Goal: Transaction & Acquisition: Obtain resource

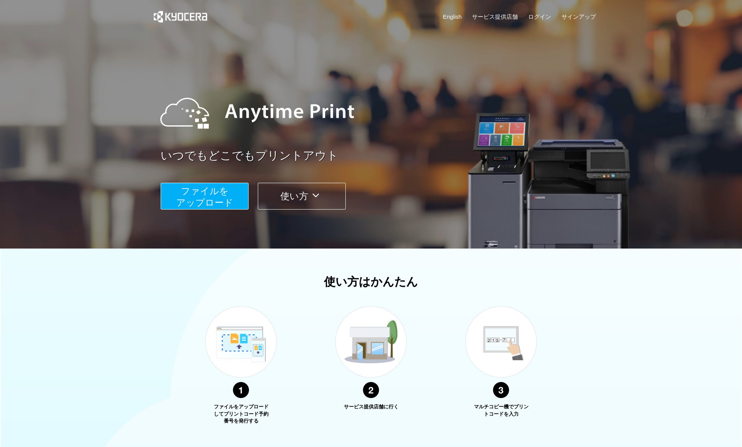
click at [216, 197] on span "ファイルを ​​アップロード" at bounding box center [204, 197] width 57 height 22
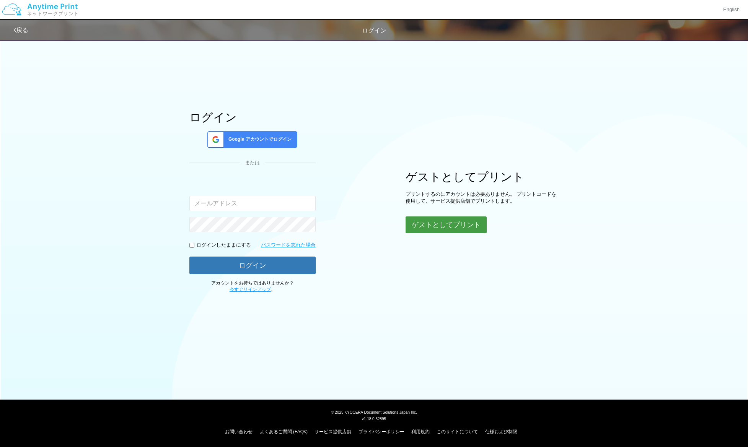
click at [449, 224] on button "ゲストとしてプリント" at bounding box center [445, 224] width 81 height 17
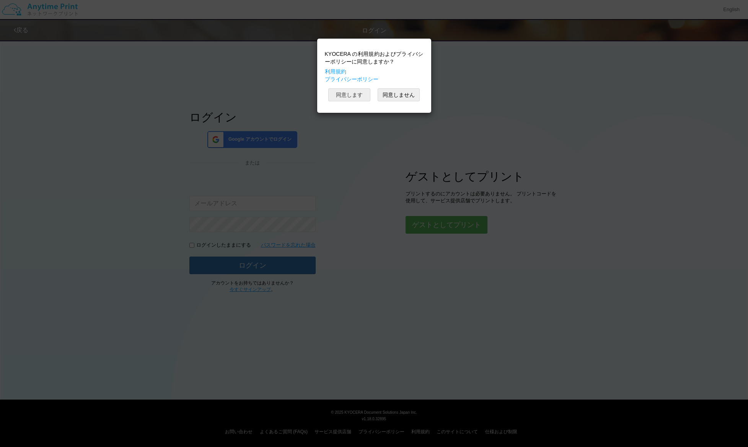
click at [355, 95] on button "同意します" at bounding box center [349, 94] width 42 height 13
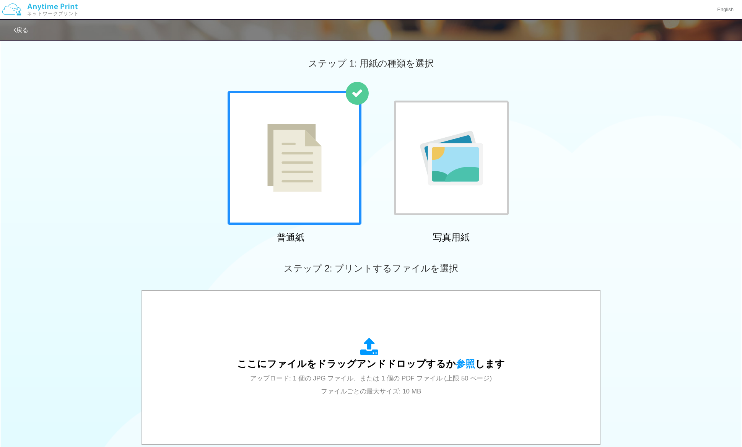
click at [457, 179] on img at bounding box center [451, 158] width 63 height 55
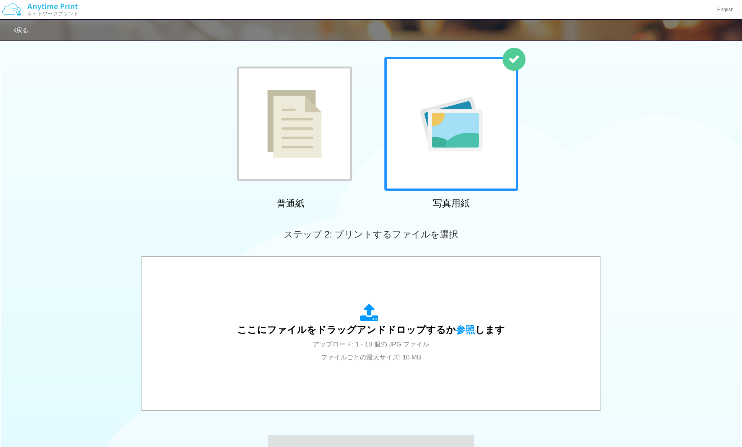
scroll to position [135, 0]
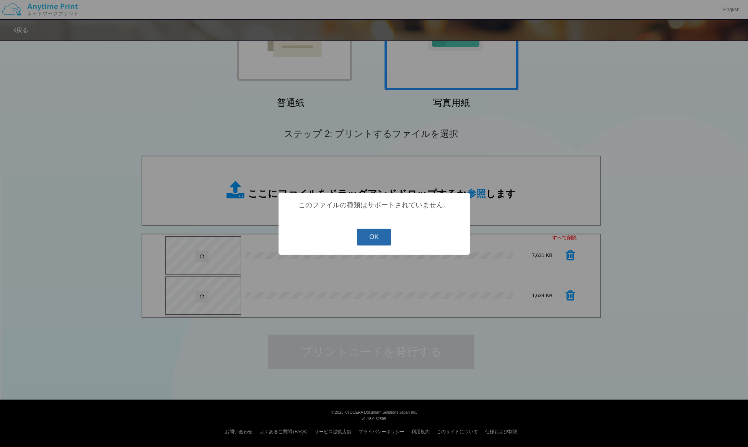
click at [369, 239] on button "OK" at bounding box center [374, 237] width 34 height 17
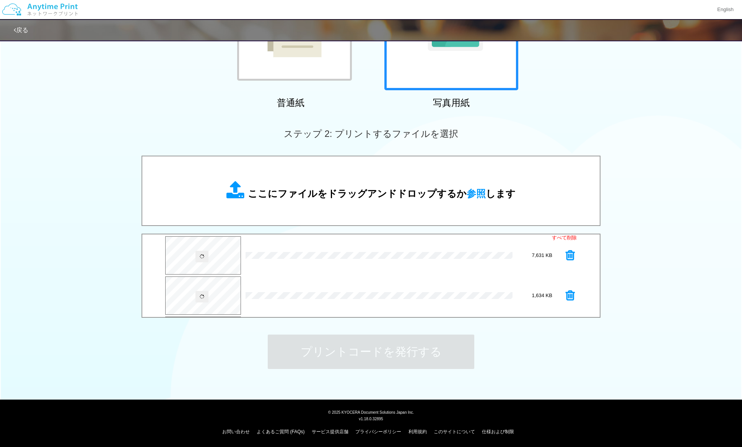
click at [582, 358] on div "ステップ 1: 用紙の種類を選択 普通紙 写真用紙 普通紙 写真用紙 previous next slide 1 of 2" at bounding box center [371, 146] width 742 height 491
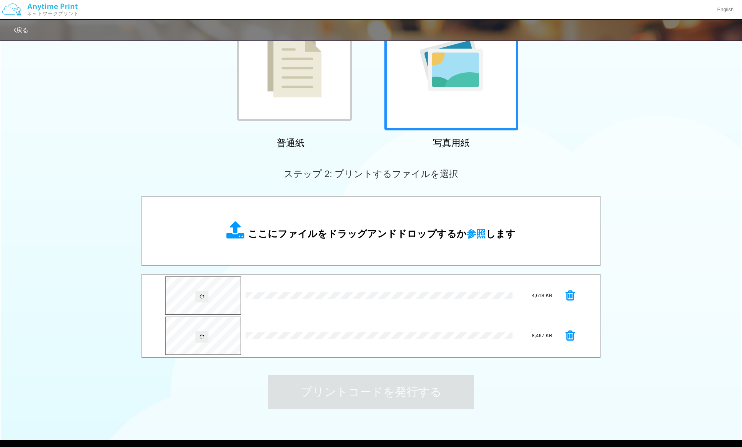
scroll to position [102, 0]
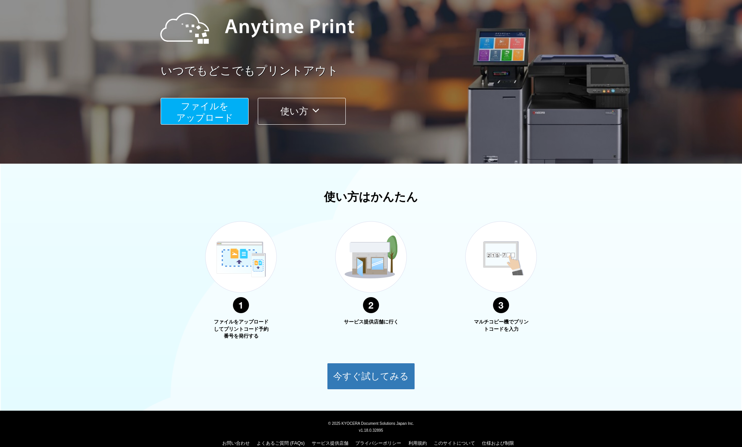
scroll to position [96, 0]
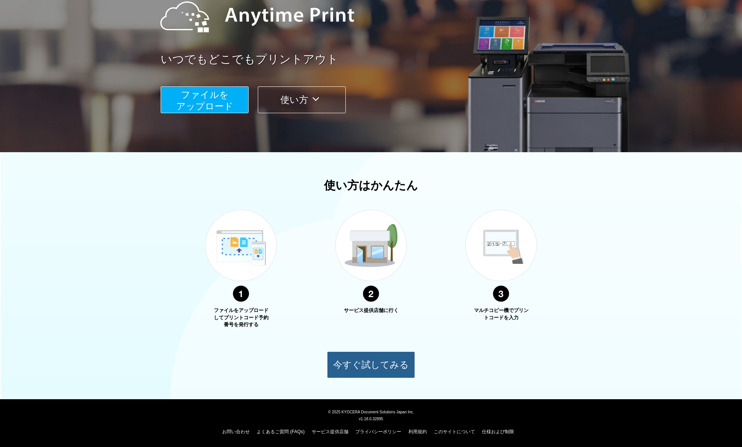
click at [372, 364] on button "今すぐ試してみる" at bounding box center [371, 364] width 88 height 27
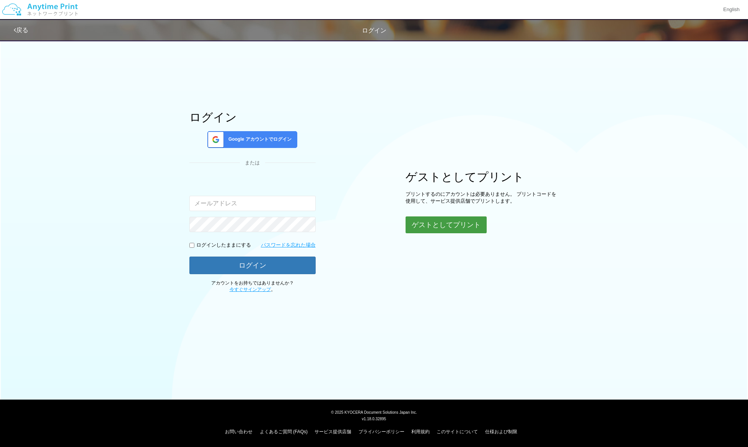
click at [451, 222] on button "ゲストとしてプリント" at bounding box center [445, 224] width 81 height 17
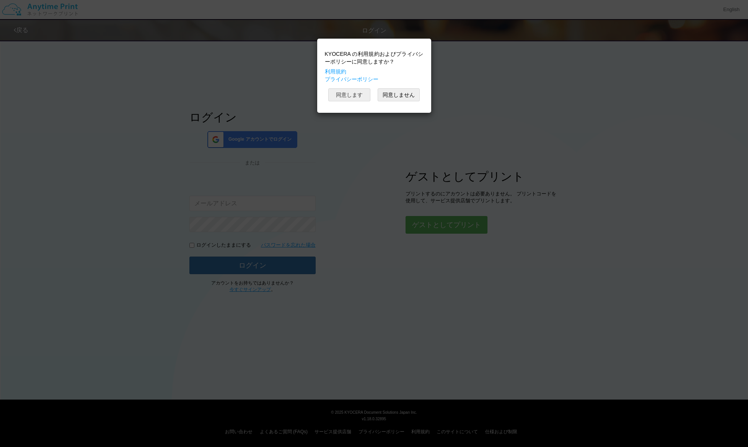
click at [350, 91] on button "同意します" at bounding box center [349, 94] width 42 height 13
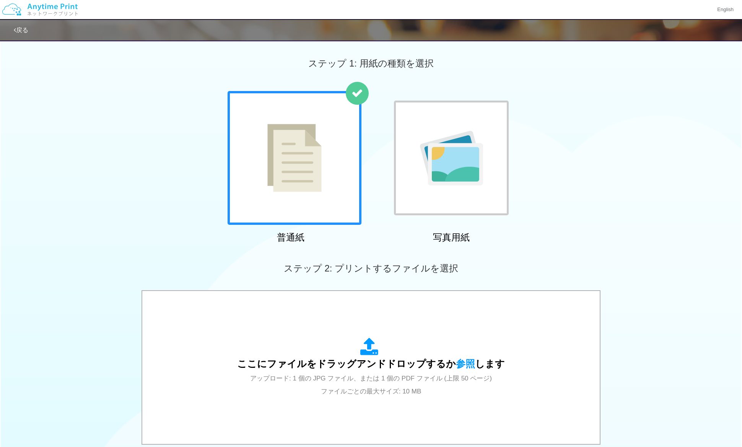
click at [449, 173] on img at bounding box center [451, 158] width 63 height 55
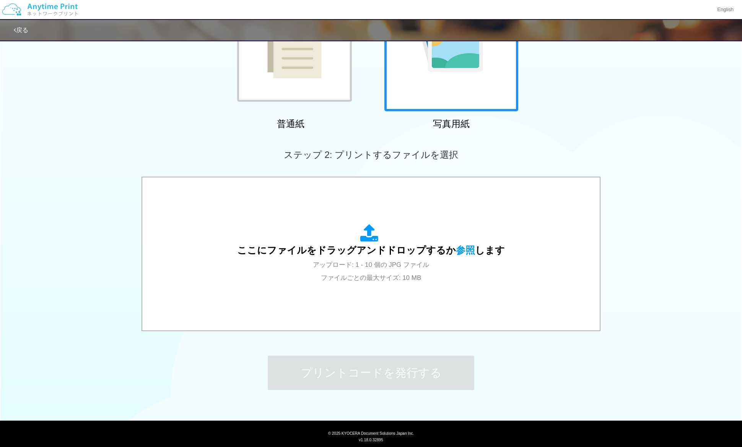
scroll to position [135, 0]
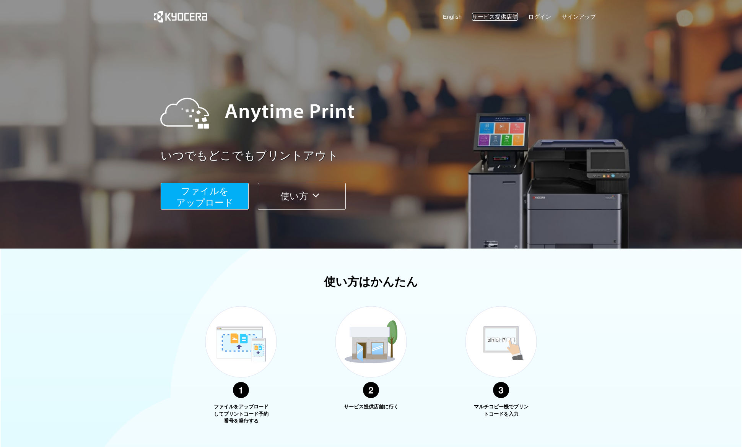
click at [508, 13] on link "サービス提供店舗" at bounding box center [495, 17] width 46 height 8
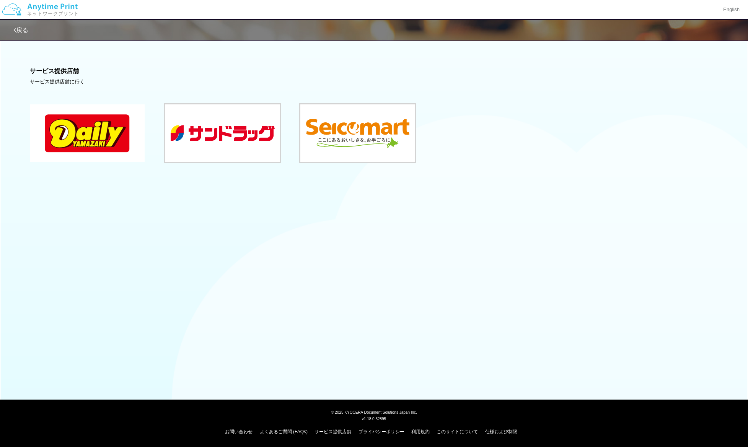
click at [107, 141] on button at bounding box center [87, 132] width 115 height 57
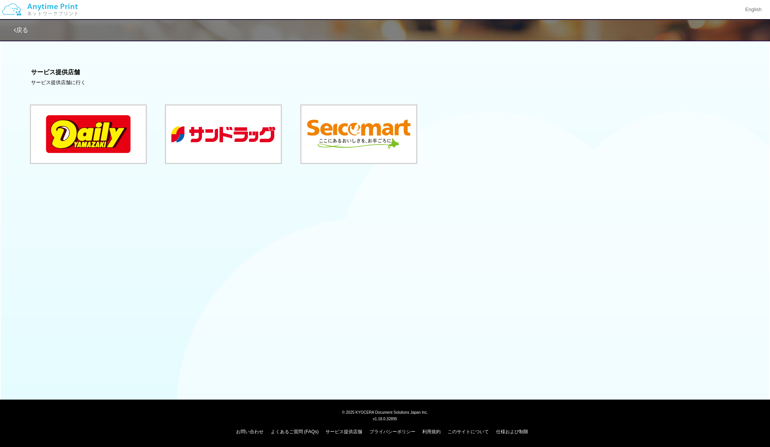
click at [21, 29] on link "戻る" at bounding box center [21, 30] width 15 height 7
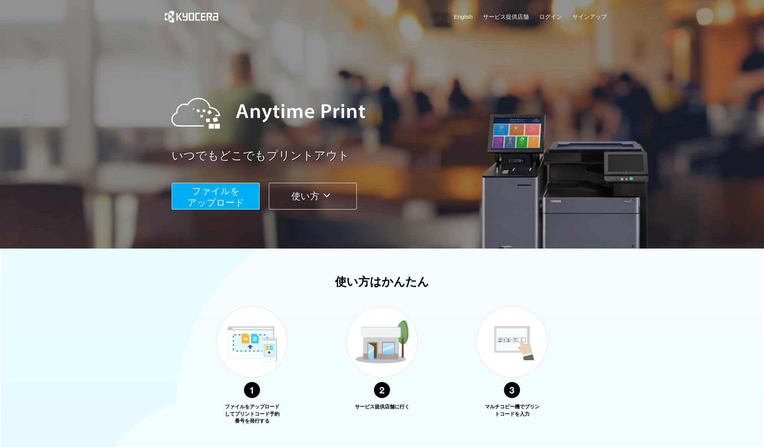
click at [238, 201] on span "ファイルを ​​アップロード" at bounding box center [215, 197] width 57 height 22
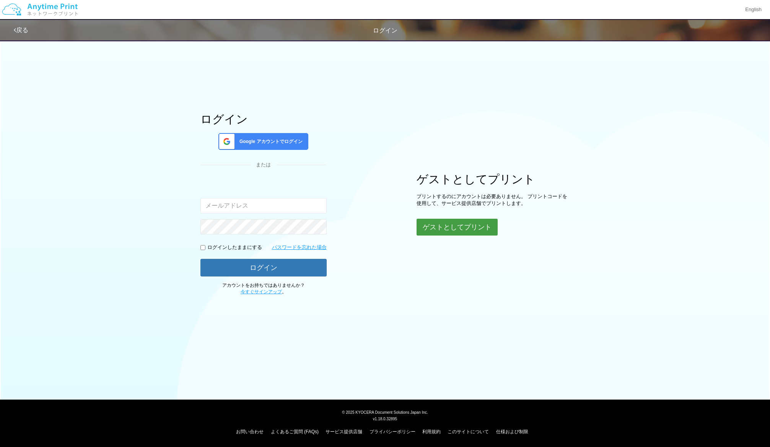
click at [470, 227] on button "ゲストとしてプリント" at bounding box center [457, 227] width 81 height 17
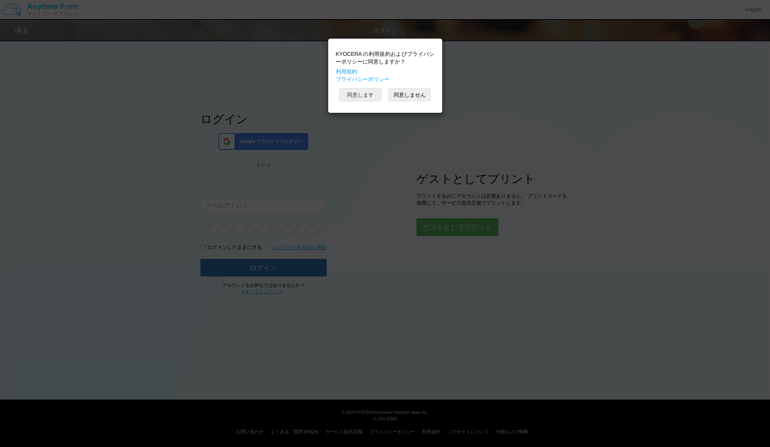
click at [356, 93] on button "同意します" at bounding box center [360, 94] width 42 height 13
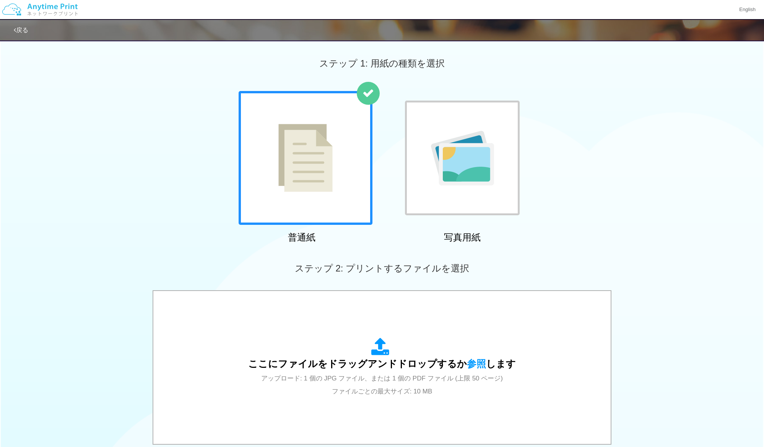
click at [468, 195] on div at bounding box center [462, 158] width 115 height 115
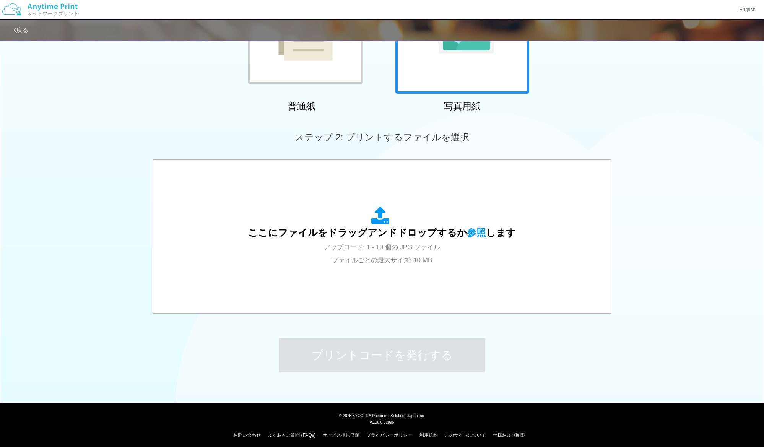
scroll to position [135, 0]
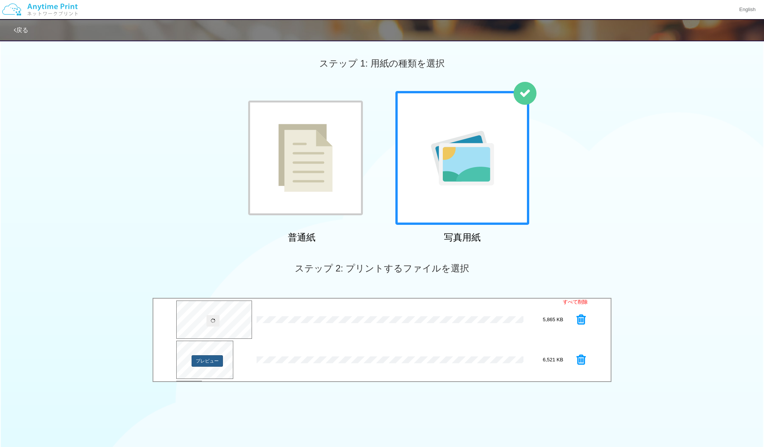
scroll to position [102, 0]
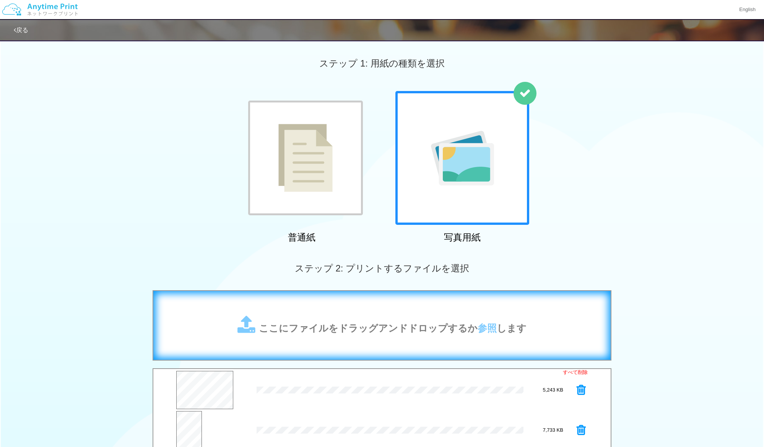
scroll to position [51, 0]
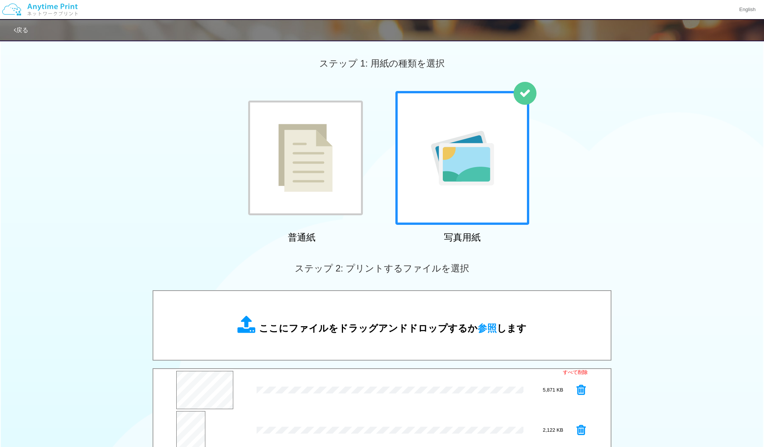
scroll to position [102, 0]
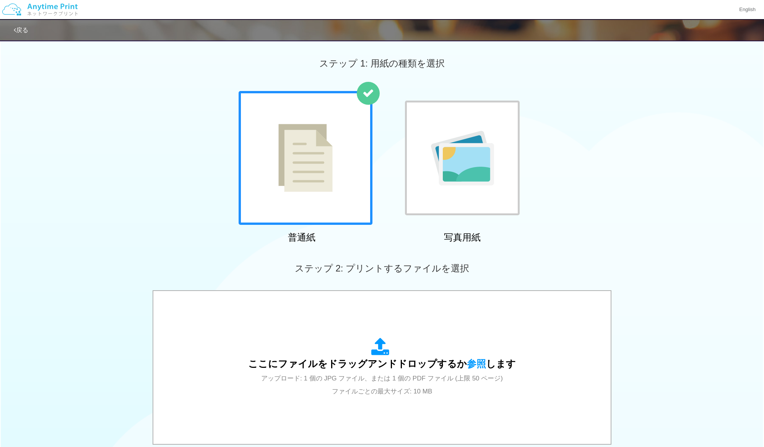
click at [491, 175] on img at bounding box center [462, 158] width 63 height 55
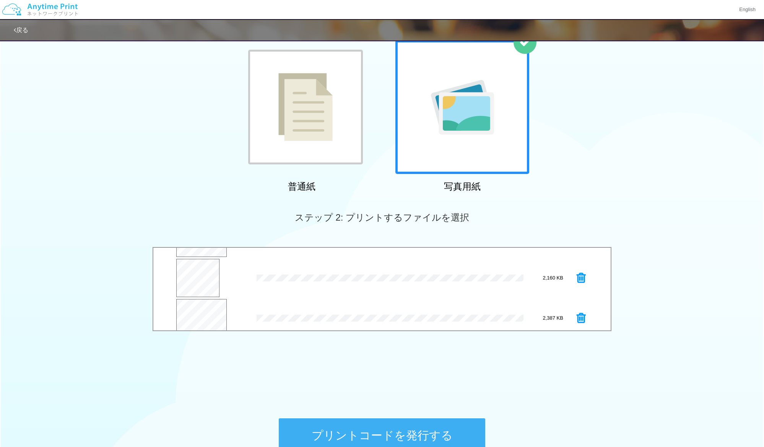
scroll to position [321, 0]
click at [371, 434] on button "プリントコードを発行する" at bounding box center [382, 435] width 207 height 34
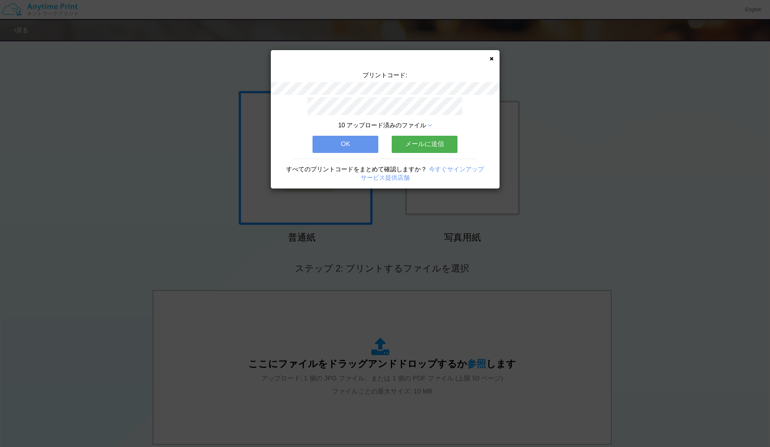
click at [439, 141] on button "メールに送信" at bounding box center [425, 144] width 66 height 17
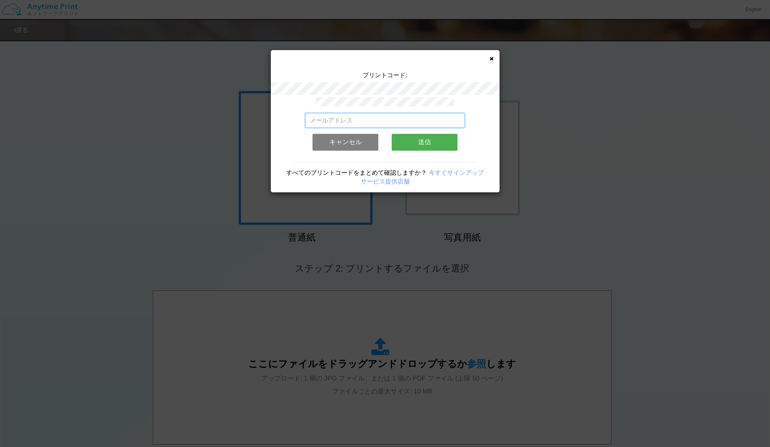
click at [376, 117] on input "email" at bounding box center [385, 120] width 160 height 15
type input "info@belo.co.jp"
click at [418, 139] on button "送信" at bounding box center [425, 142] width 66 height 17
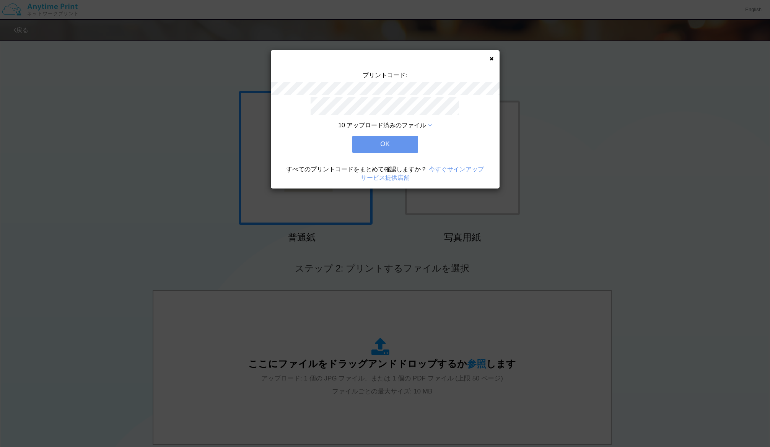
click at [375, 143] on button "OK" at bounding box center [385, 144] width 66 height 17
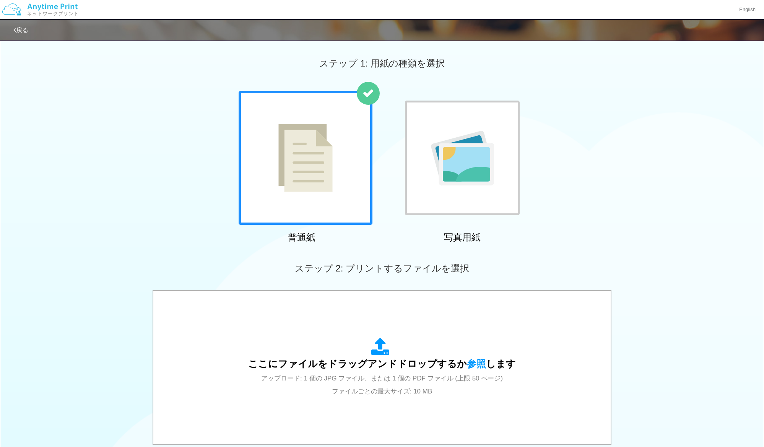
click at [475, 175] on img at bounding box center [462, 158] width 63 height 55
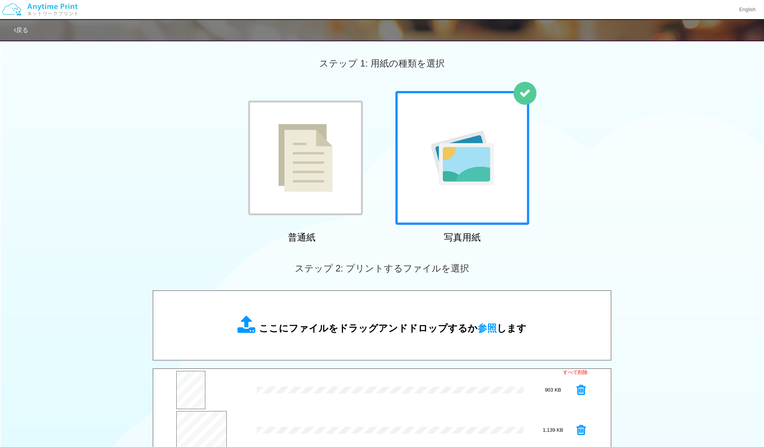
scroll to position [102, 0]
